Goal: Task Accomplishment & Management: Manage account settings

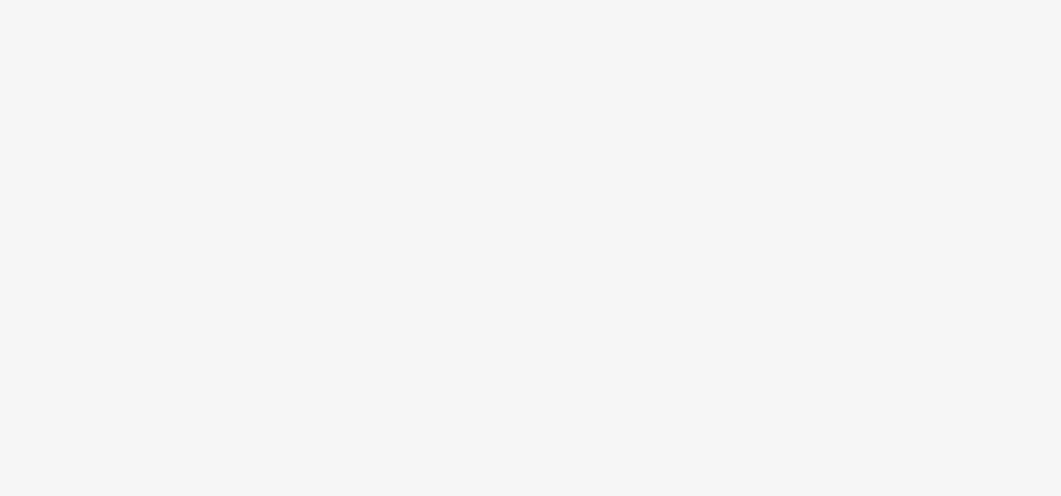
click at [740, 360] on body at bounding box center [530, 248] width 1061 height 496
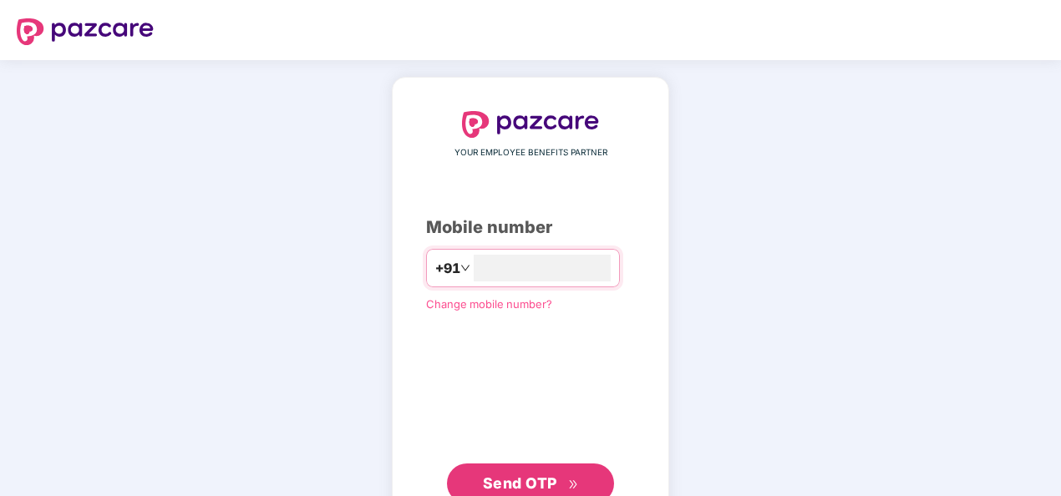
type input "**********"
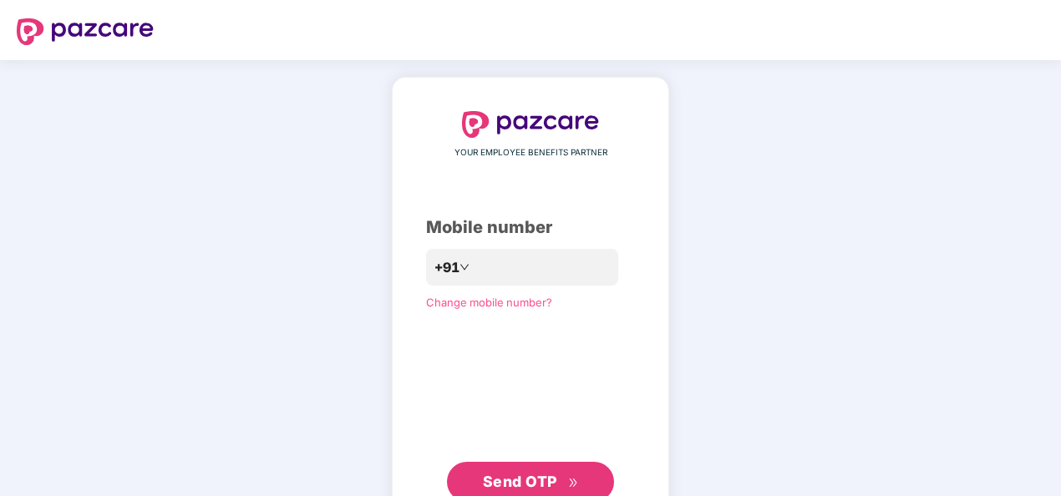
click at [728, 243] on div "**********" at bounding box center [530, 306] width 1061 height 493
click at [556, 466] on button "Send OTP" at bounding box center [530, 482] width 167 height 40
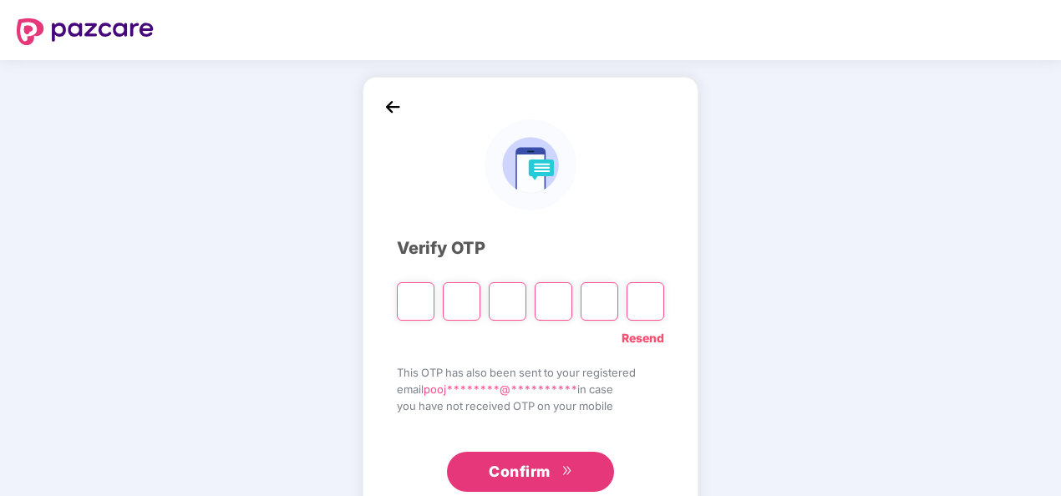
type input "*"
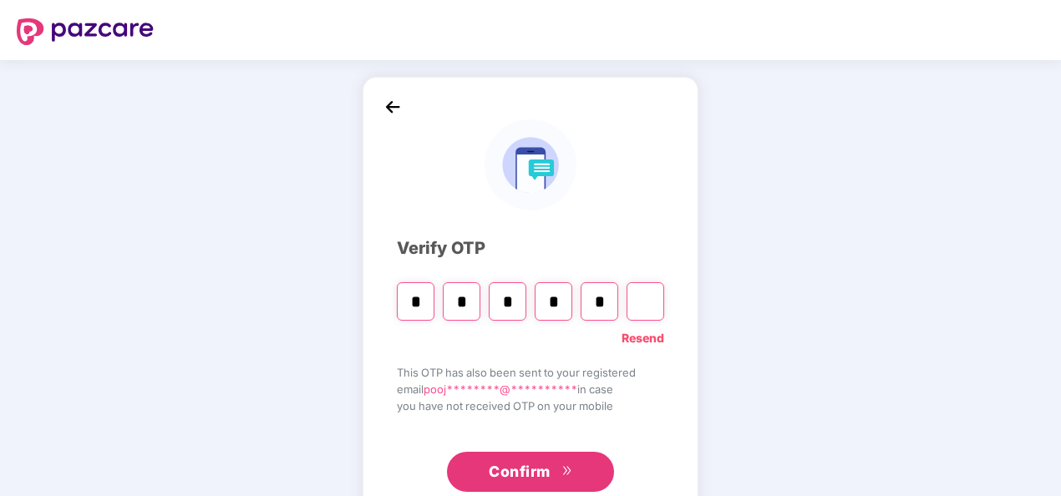
type input "*"
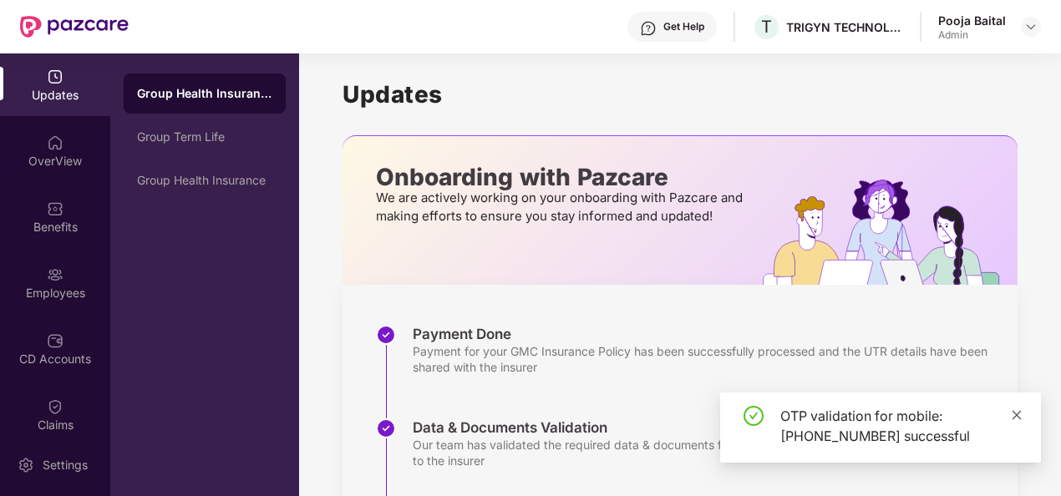
click at [1013, 409] on icon "close" at bounding box center [1017, 415] width 12 height 12
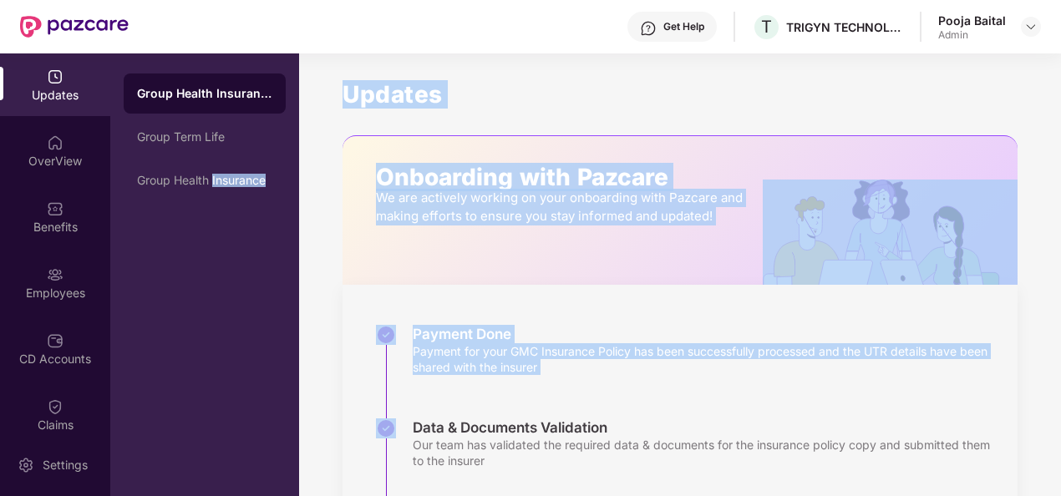
drag, startPoint x: 1013, startPoint y: 409, endPoint x: 263, endPoint y: 226, distance: 771.5
click at [263, 226] on div "Updates OverView Benefits Employees CD Accounts Claims Stepathon New Challenge …" at bounding box center [530, 274] width 1061 height 443
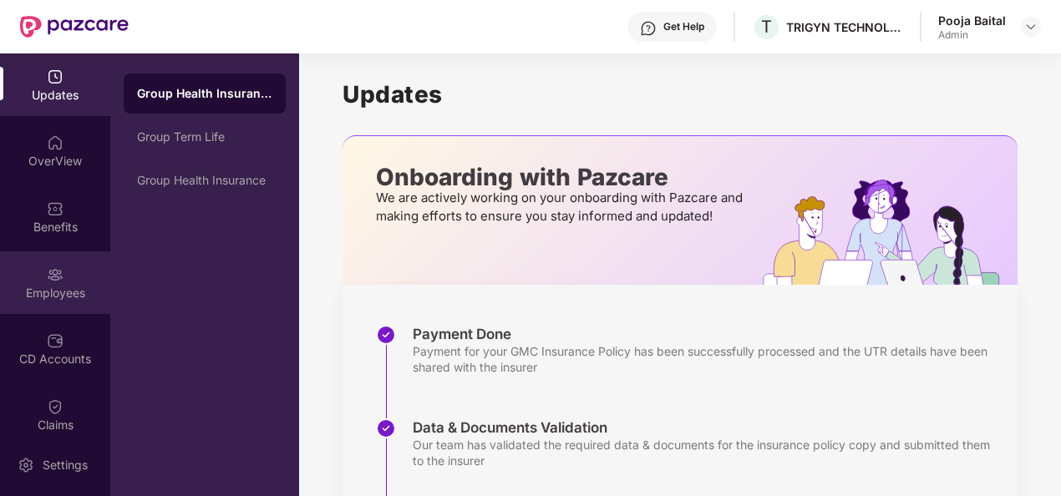
click at [39, 256] on div "Employees" at bounding box center [55, 283] width 110 height 63
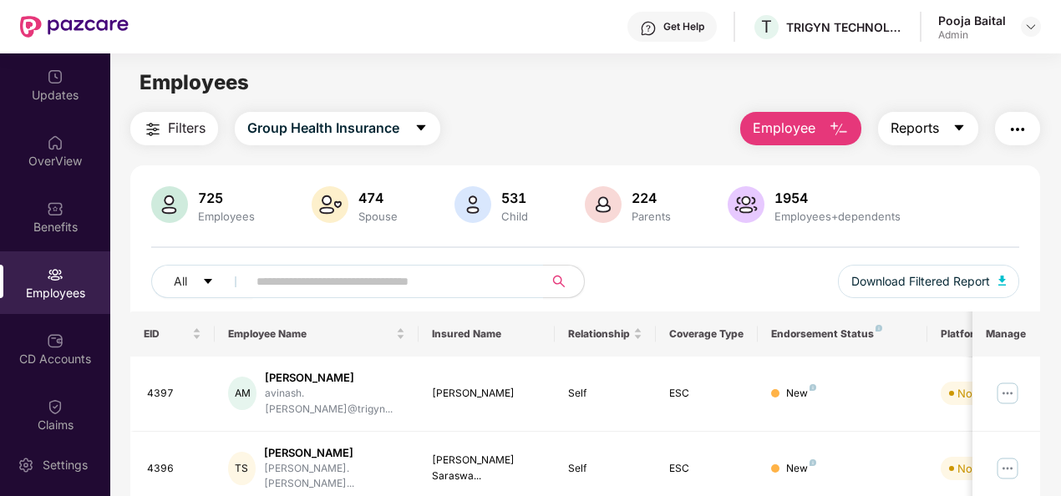
drag, startPoint x: 921, startPoint y: 145, endPoint x: 914, endPoint y: 132, distance: 14.9
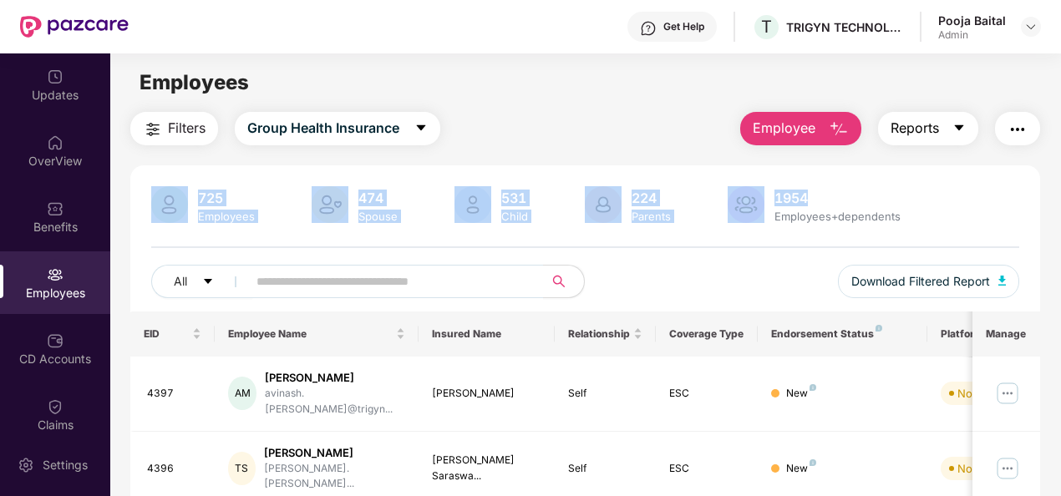
click at [914, 132] on span "Reports" at bounding box center [915, 128] width 48 height 21
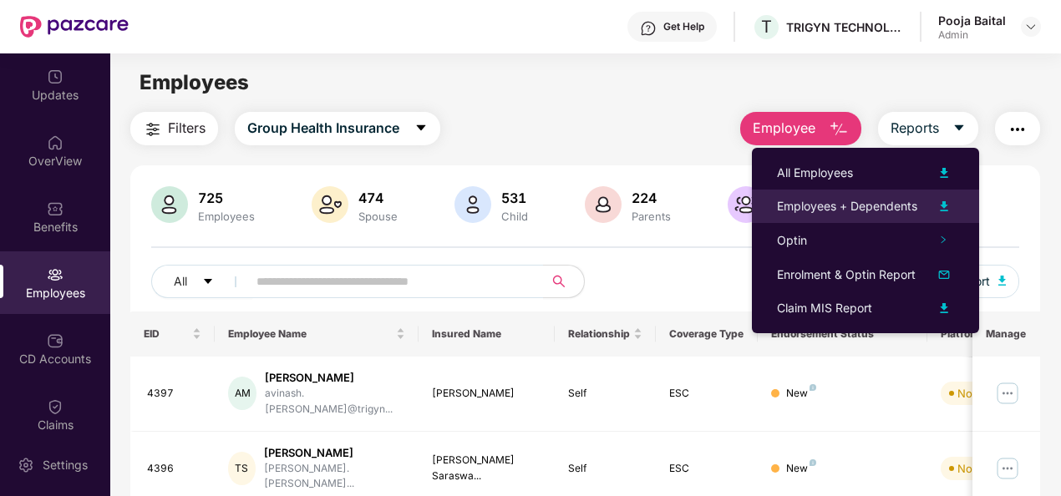
click at [924, 211] on div at bounding box center [935, 206] width 37 height 20
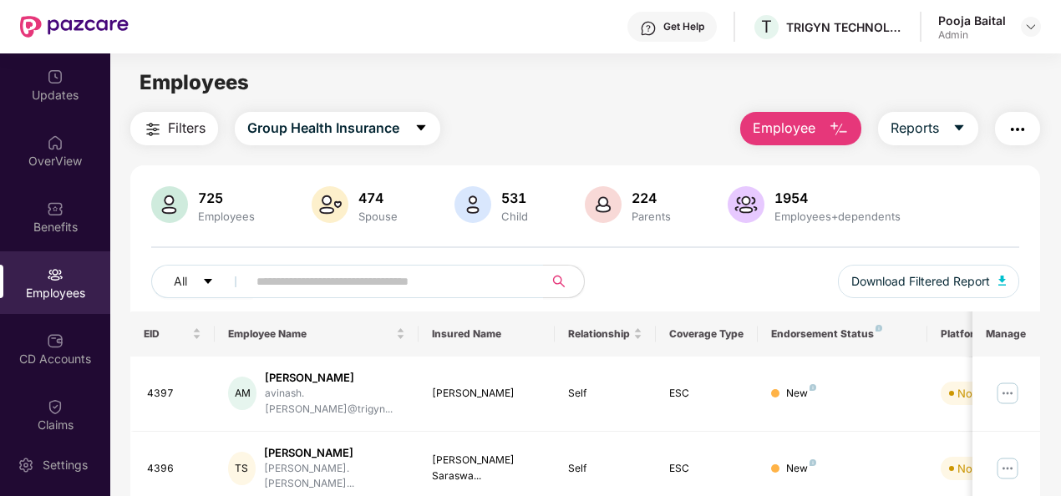
click at [590, 64] on main "Employees Filters Group Health Insurance Employee Reports 725 Employees 474 Spo…" at bounding box center [585, 301] width 950 height 496
